Goal: Information Seeking & Learning: Learn about a topic

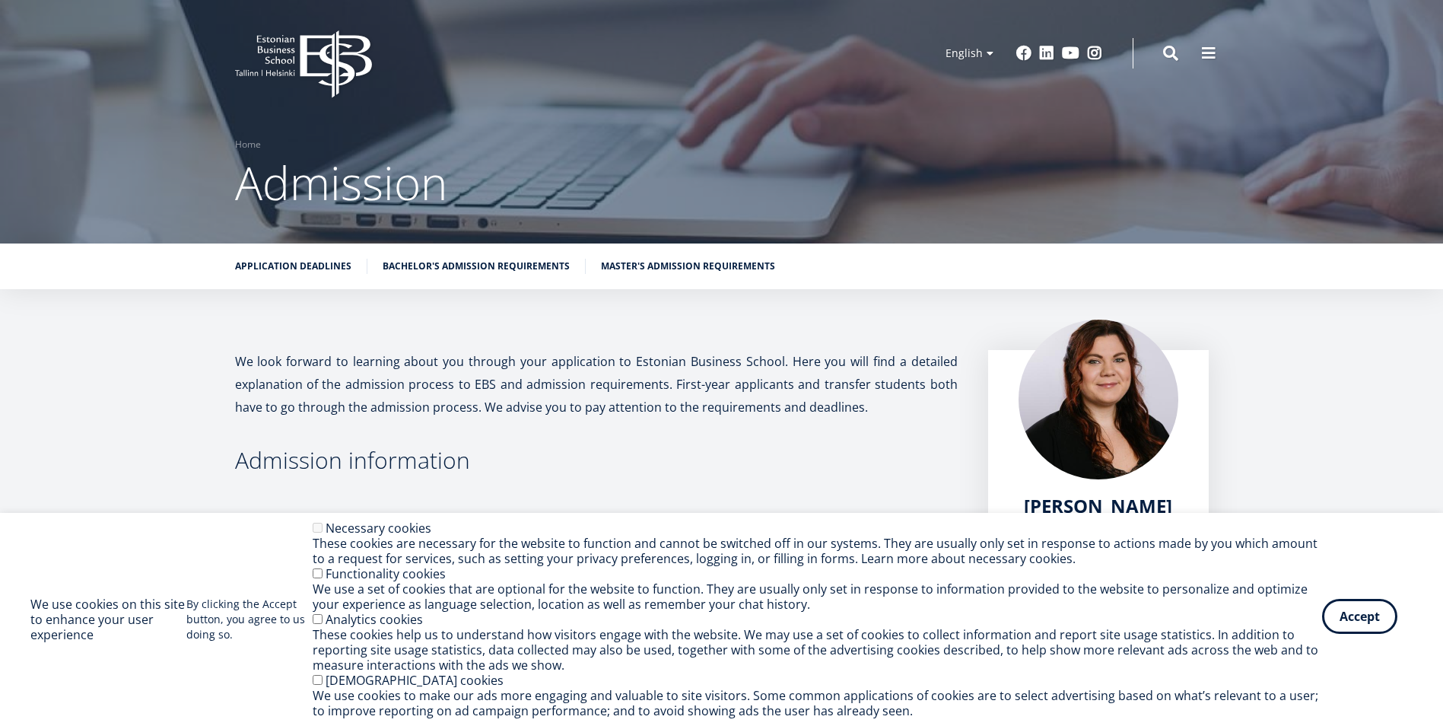
click at [1371, 614] on button "Accept" at bounding box center [1359, 616] width 75 height 35
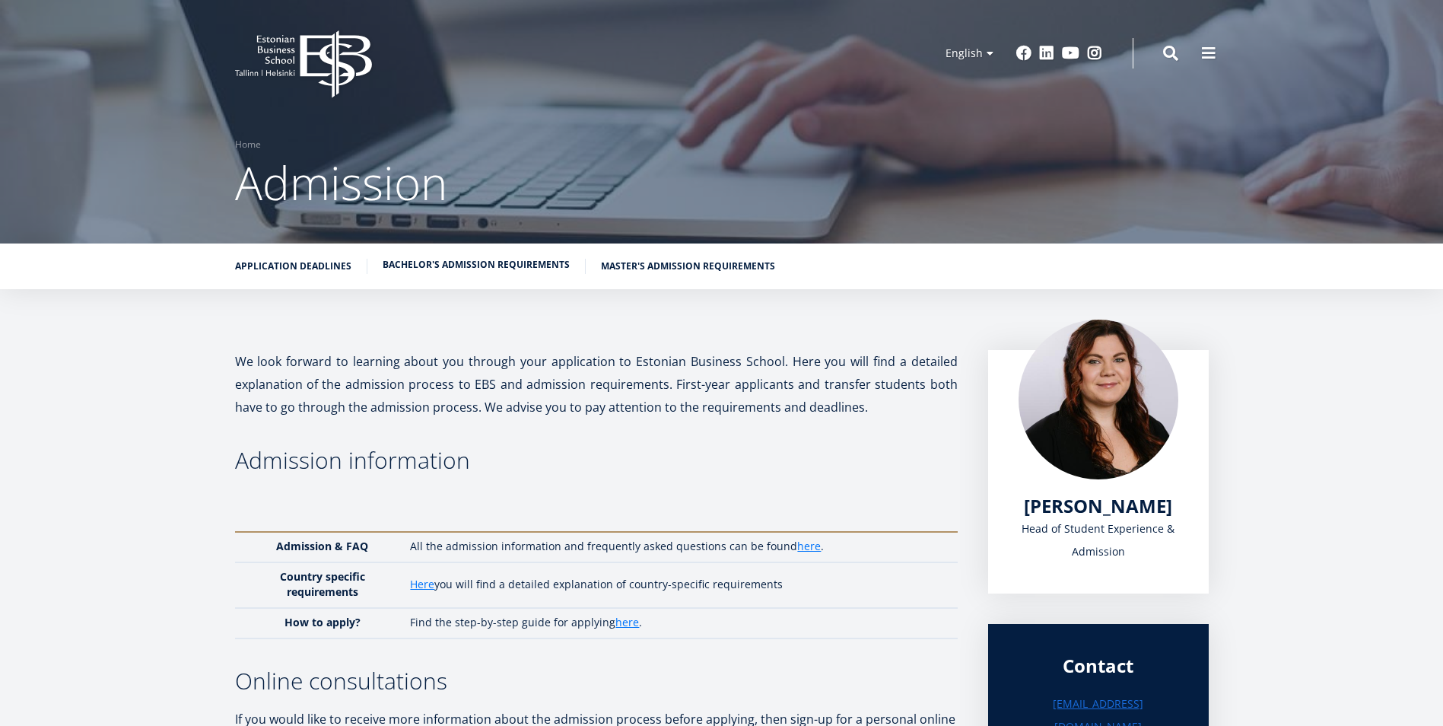
click at [490, 272] on link "Bachelor's admission requirements" at bounding box center [476, 264] width 187 height 15
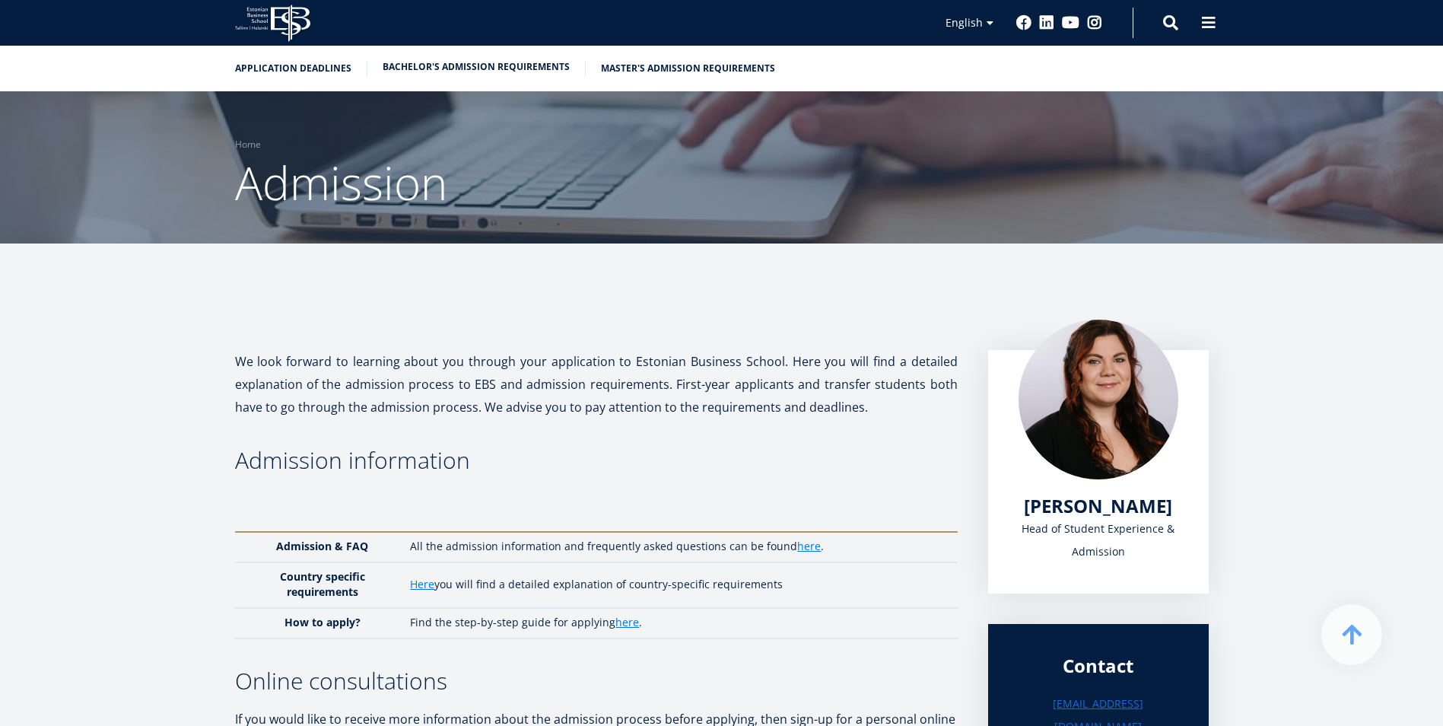
scroll to position [1760, 0]
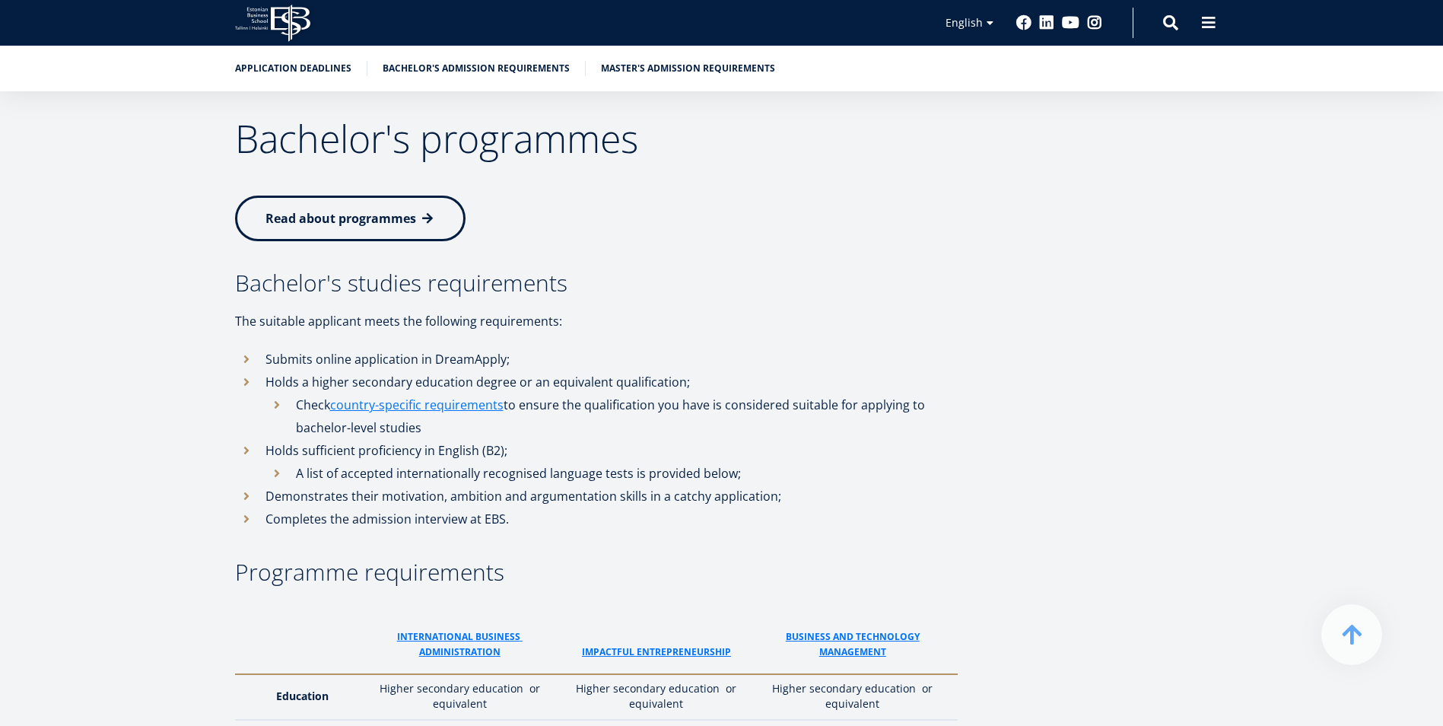
click at [277, 462] on li "A list of accepted internationally recognised language tests is provided below;" at bounding box center [612, 473] width 692 height 23
drag, startPoint x: 302, startPoint y: 394, endPoint x: 472, endPoint y: 401, distance: 169.8
click at [472, 462] on li "A list of accepted internationally recognised language tests is provided below;" at bounding box center [612, 473] width 692 height 23
click at [1157, 425] on div "Application deadlines DeadlineS For applicants from [DATE]- [DATE] Application …" at bounding box center [722, 439] width 1096 height 1537
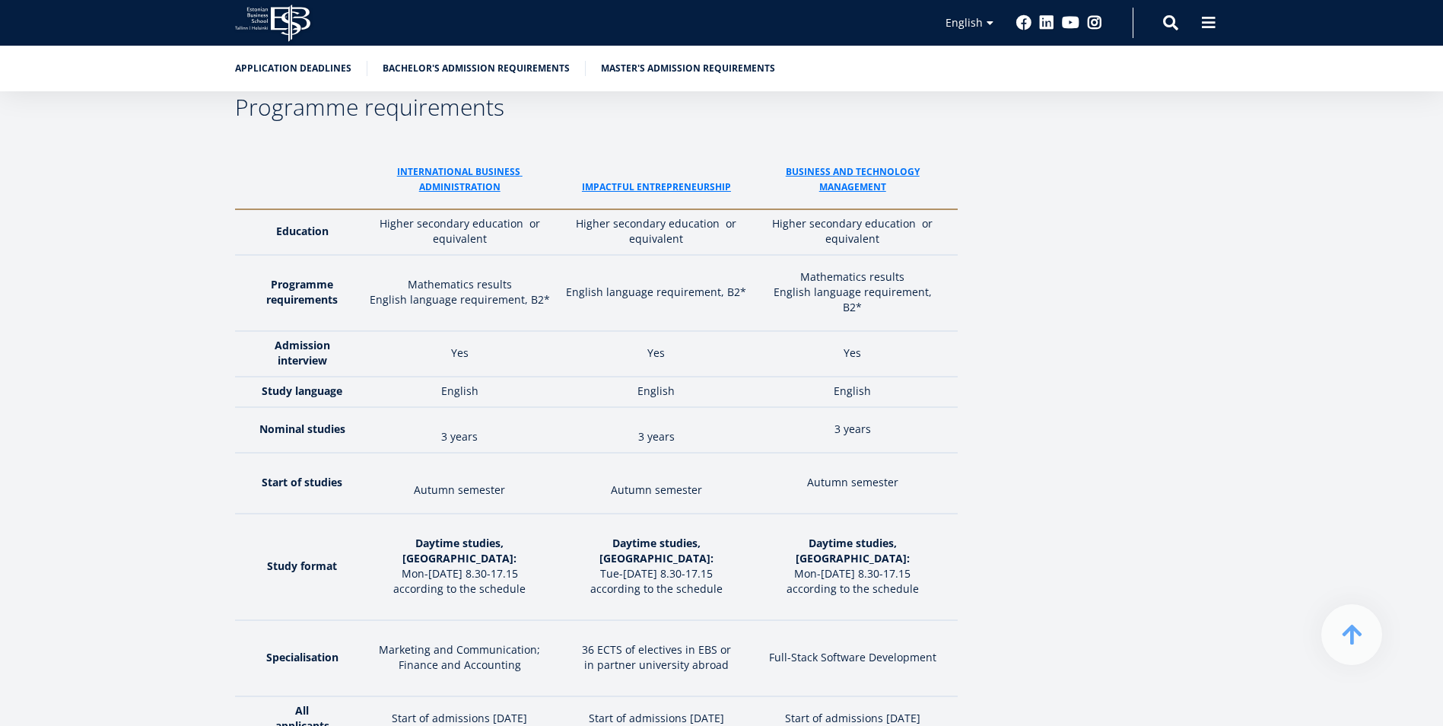
scroll to position [2218, 0]
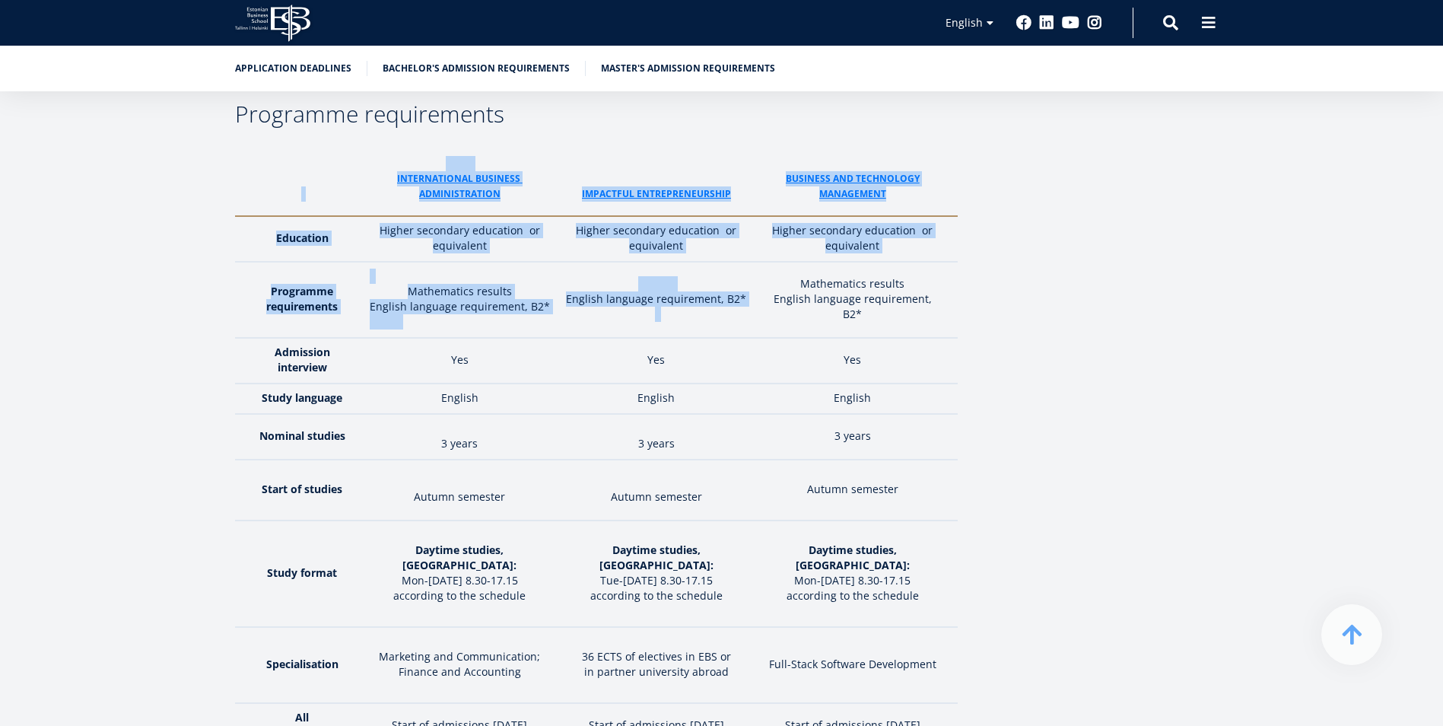
drag, startPoint x: 805, startPoint y: 227, endPoint x: 1001, endPoint y: 218, distance: 196.5
drag, startPoint x: 1001, startPoint y: 218, endPoint x: 1059, endPoint y: 224, distance: 58.1
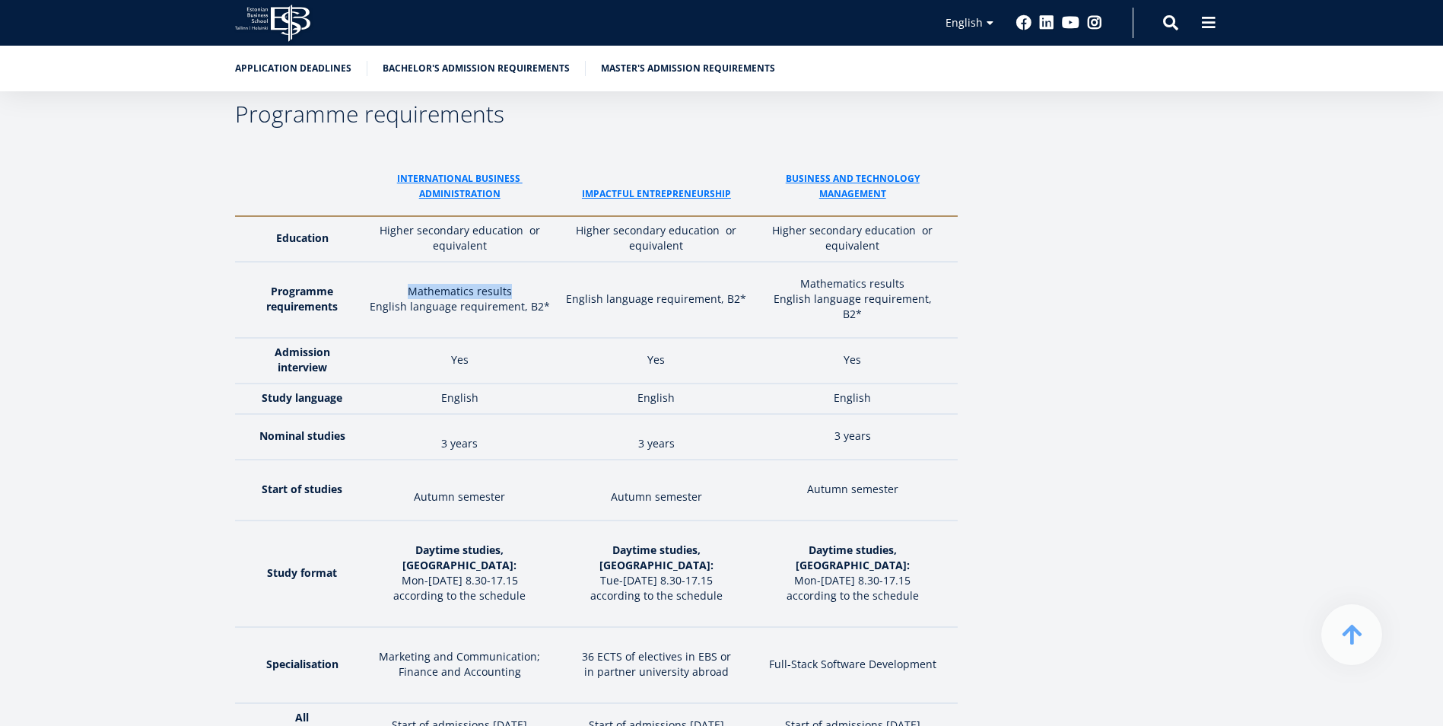
drag, startPoint x: 409, startPoint y: 237, endPoint x: 514, endPoint y: 234, distance: 104.3
click at [514, 284] on p "Mathematics results" at bounding box center [460, 291] width 180 height 15
drag, startPoint x: 514, startPoint y: 234, endPoint x: 555, endPoint y: 234, distance: 41.9
click at [555, 262] on td "Mathematics results English language requirement, B2*" at bounding box center [460, 300] width 196 height 76
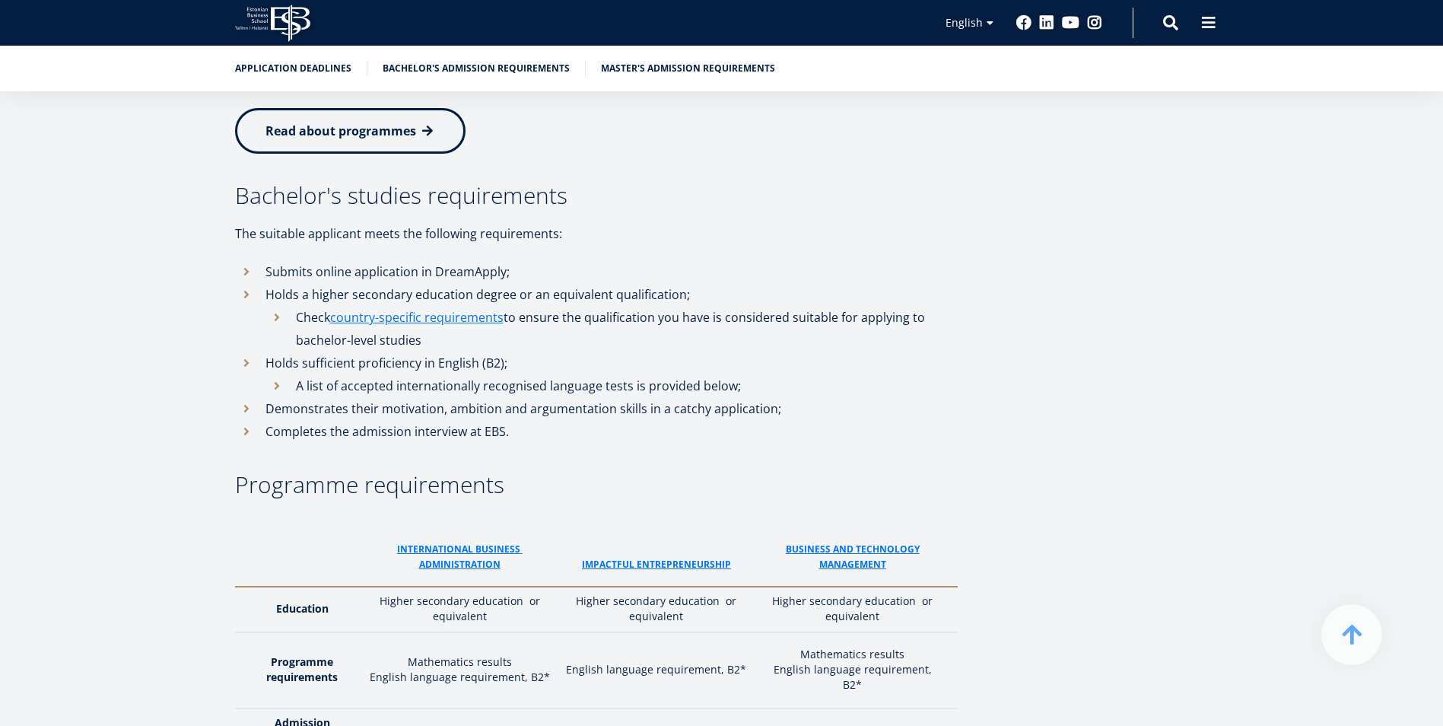
scroll to position [1834, 0]
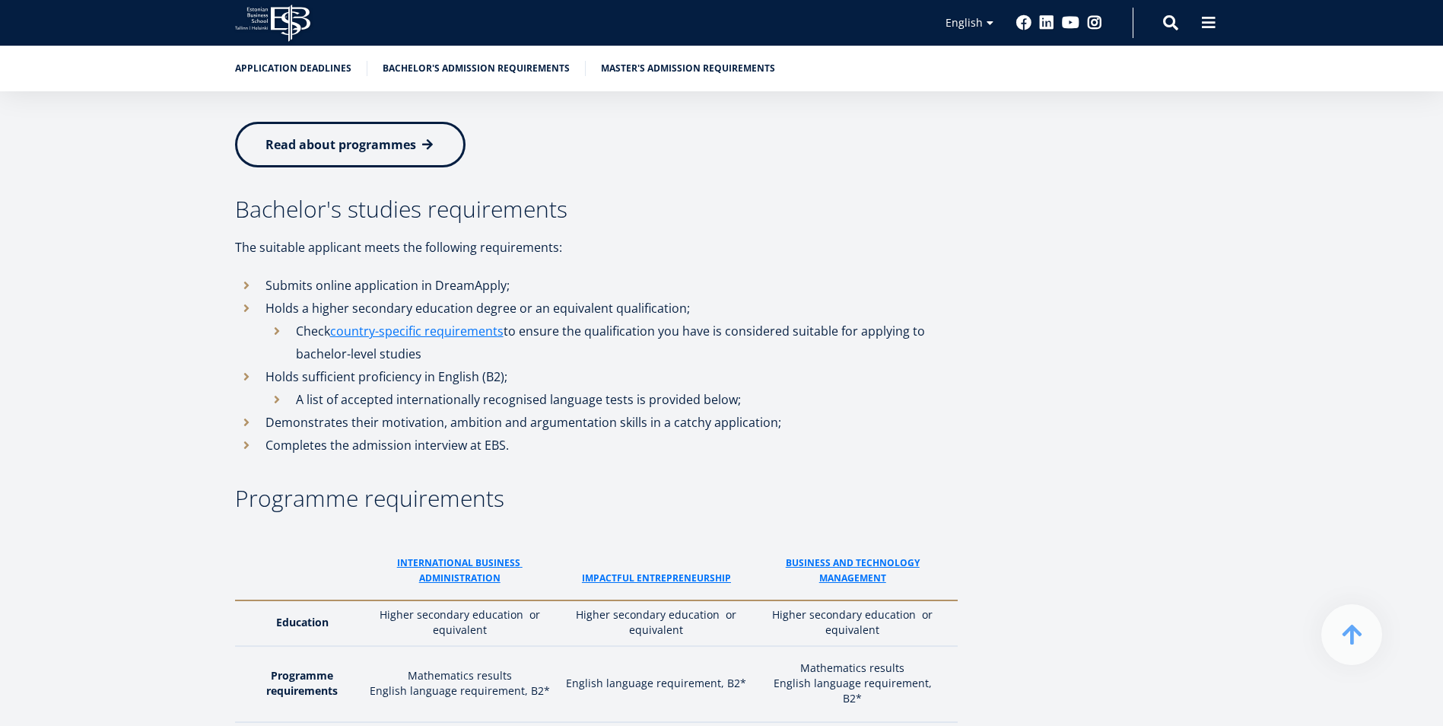
drag, startPoint x: 834, startPoint y: 518, endPoint x: 833, endPoint y: 537, distance: 19.0
click at [834, 555] on link "Business and Technology Management" at bounding box center [853, 570] width 180 height 30
